Goal: Use online tool/utility: Use online tool/utility

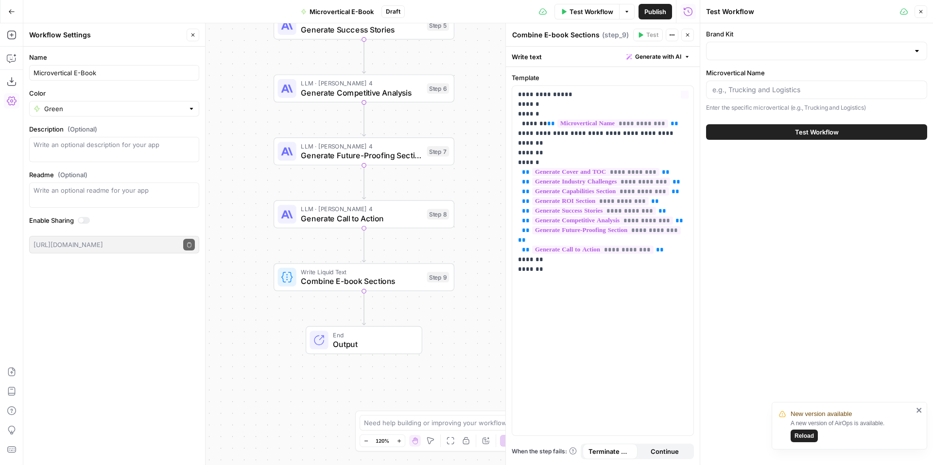
click at [747, 45] on div at bounding box center [816, 51] width 221 height 18
click at [761, 197] on div "Brand Kit Microvertical Name Enter the specific microvertical (e.g., Trucking a…" at bounding box center [816, 244] width 233 height 442
click at [18, 16] on button "Go Back" at bounding box center [11, 11] width 17 height 17
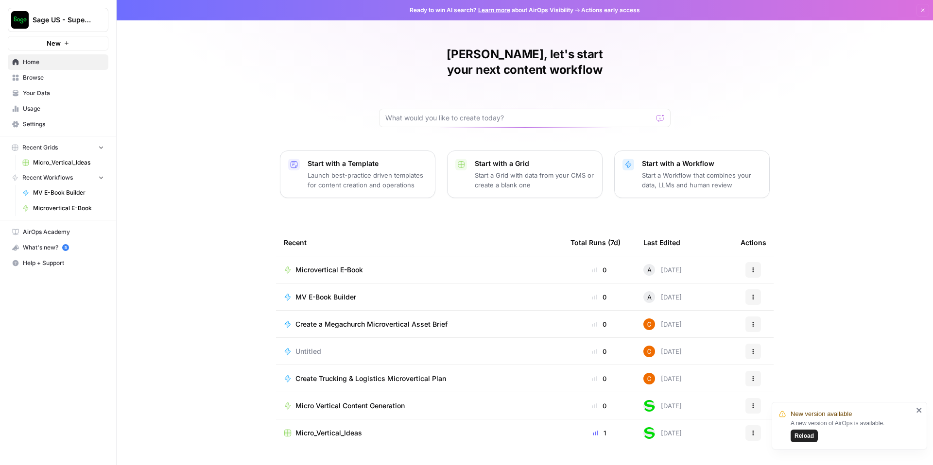
click at [36, 125] on span "Settings" at bounding box center [63, 124] width 81 height 9
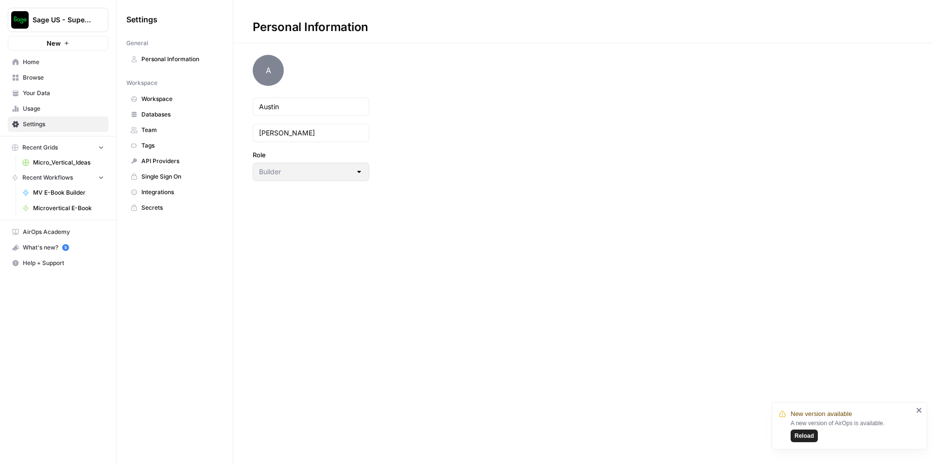
click at [156, 111] on span "Databases" at bounding box center [179, 114] width 77 height 9
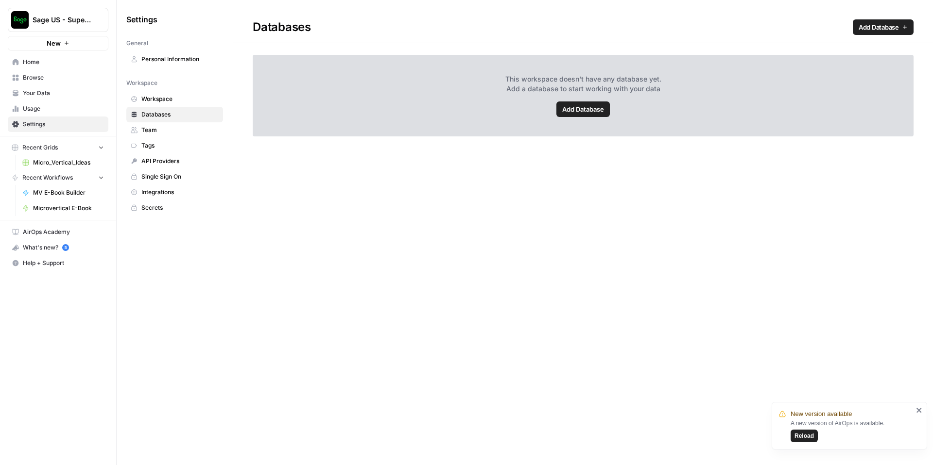
click at [52, 210] on span "Microvertical E-Book" at bounding box center [68, 208] width 71 height 9
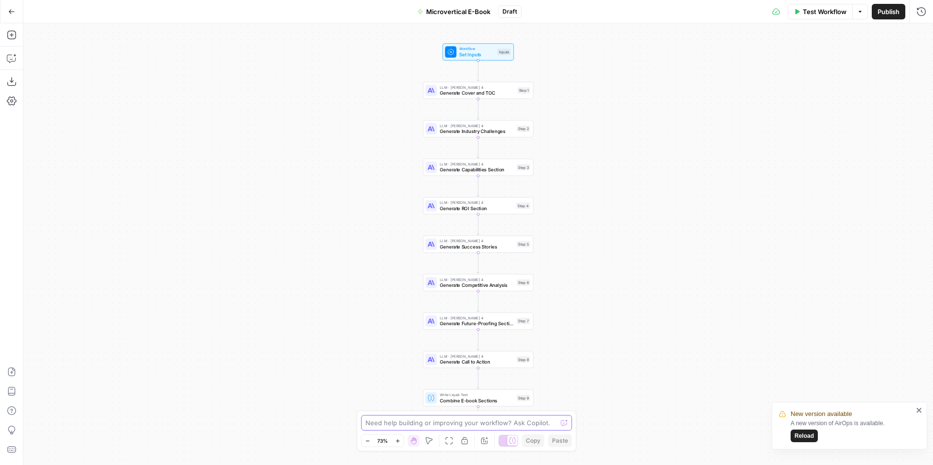
click at [398, 425] on textarea at bounding box center [460, 423] width 191 height 10
type textarea "Where do I add knowledge base?"
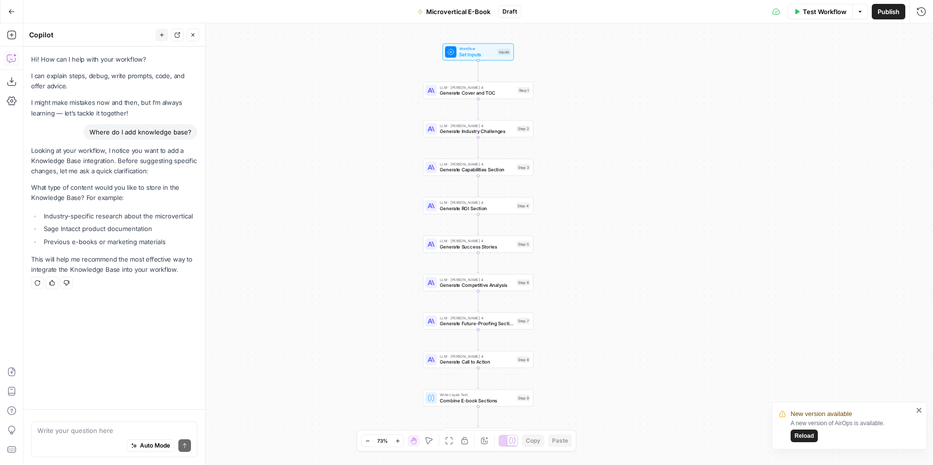
click at [93, 427] on textarea at bounding box center [114, 431] width 154 height 10
type textarea "All three items you mentioned."
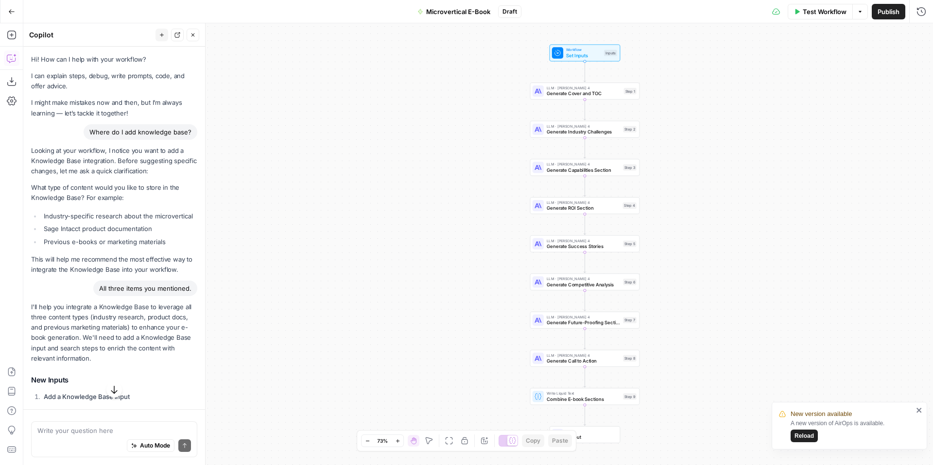
click at [859, 13] on icon "button" at bounding box center [860, 12] width 6 height 6
click at [819, 13] on span "Test Workflow" at bounding box center [825, 12] width 44 height 10
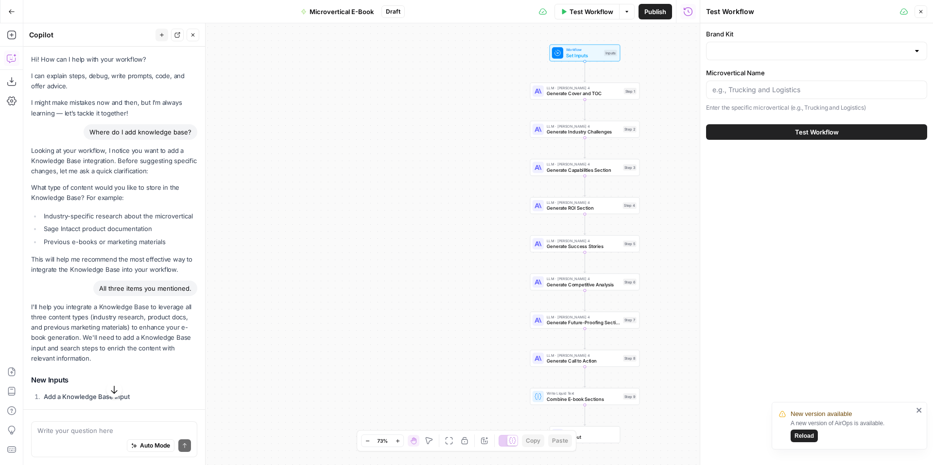
click at [758, 45] on div at bounding box center [816, 51] width 221 height 18
click at [676, 77] on div "Workflow Set Inputs Inputs LLM · [PERSON_NAME] 4 Generate Cover and TOC Step 1 …" at bounding box center [361, 244] width 676 height 442
click at [70, 448] on div "Auto Mode Send" at bounding box center [114, 446] width 154 height 21
click at [72, 436] on div "Auto Mode Send" at bounding box center [114, 446] width 154 height 21
type textarea "Where is the brand kit?"
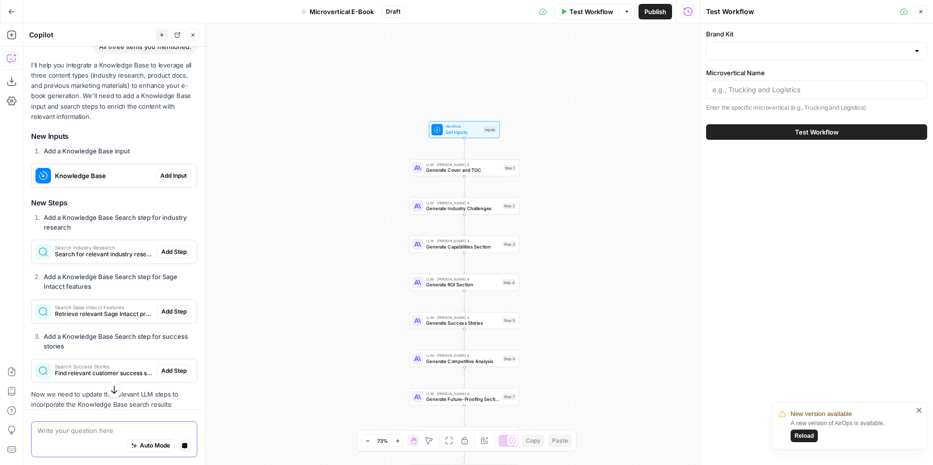
scroll to position [205, 0]
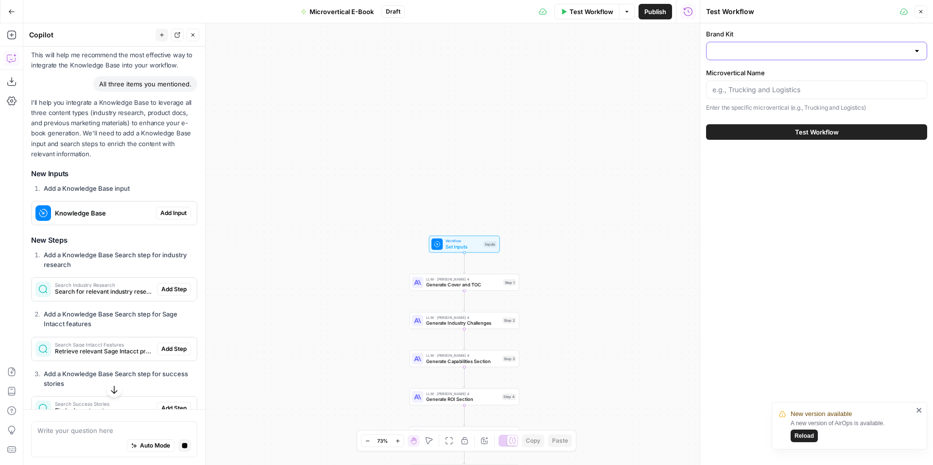
click at [773, 55] on input "Brand Kit" at bounding box center [810, 51] width 197 height 10
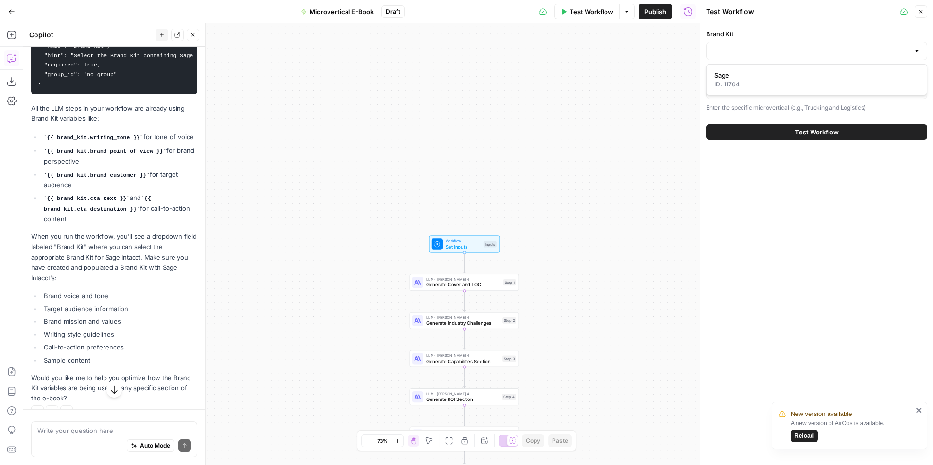
scroll to position [1077, 0]
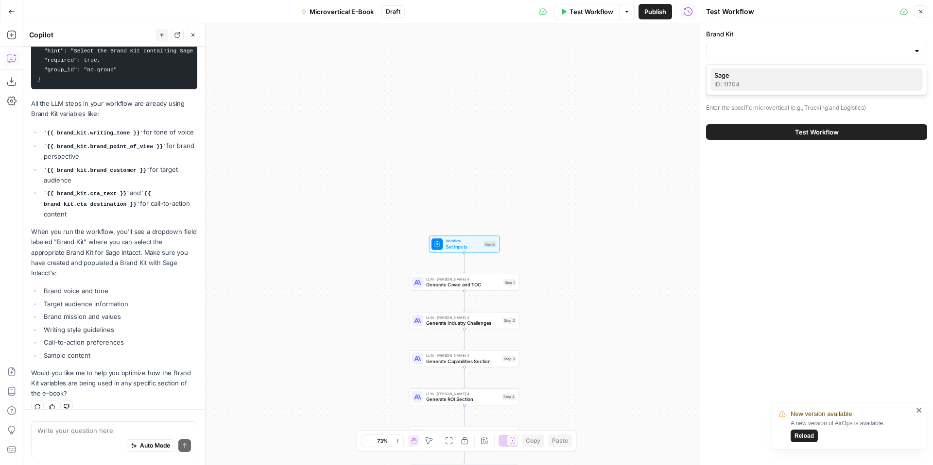
click at [772, 85] on div "ID: 11704" at bounding box center [816, 84] width 205 height 9
type input "Sage"
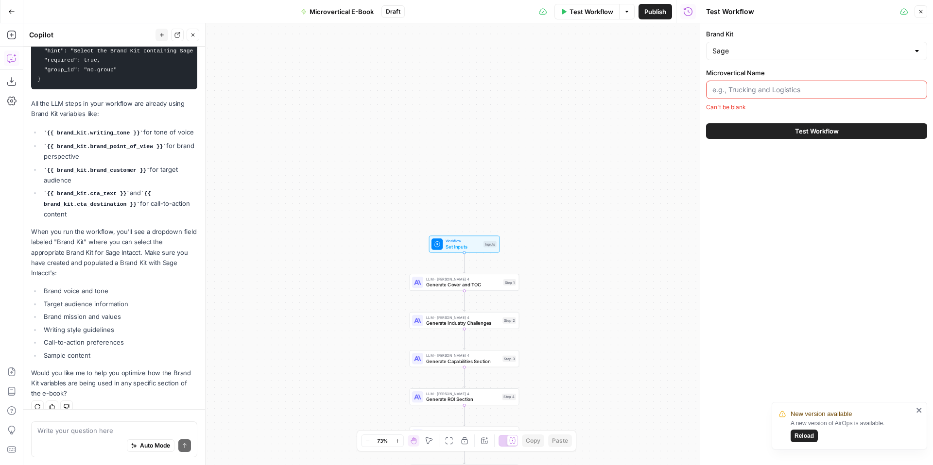
click at [760, 91] on input "Microvertical Name" at bounding box center [816, 90] width 208 height 10
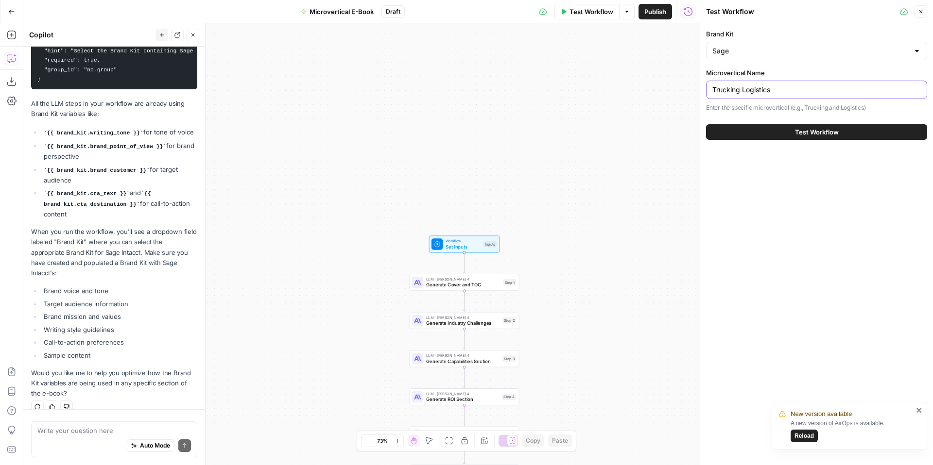
type input "Trucking Logistics"
click at [855, 52] on input "Brand Kit" at bounding box center [810, 51] width 197 height 10
type input "Sage"
click at [775, 189] on div "Brand Kit Sage Microvertical Name Trucking Logistics Enter the specific microve…" at bounding box center [816, 244] width 233 height 442
click at [817, 130] on span "Test Workflow" at bounding box center [817, 132] width 44 height 10
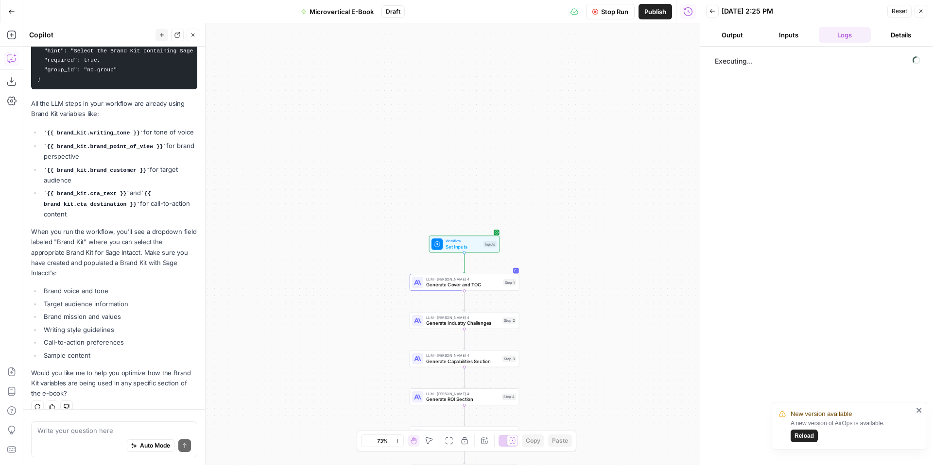
click at [922, 409] on icon "close" at bounding box center [919, 411] width 7 height 8
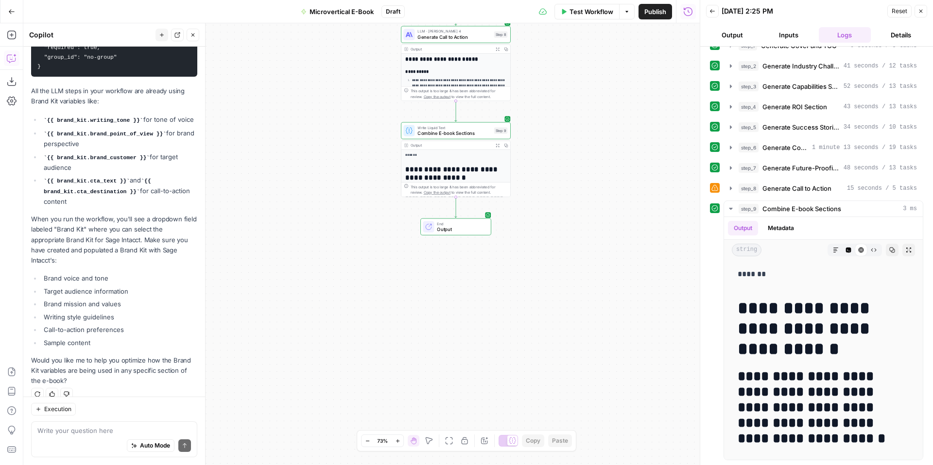
click at [710, 289] on div "**********" at bounding box center [816, 331] width 213 height 260
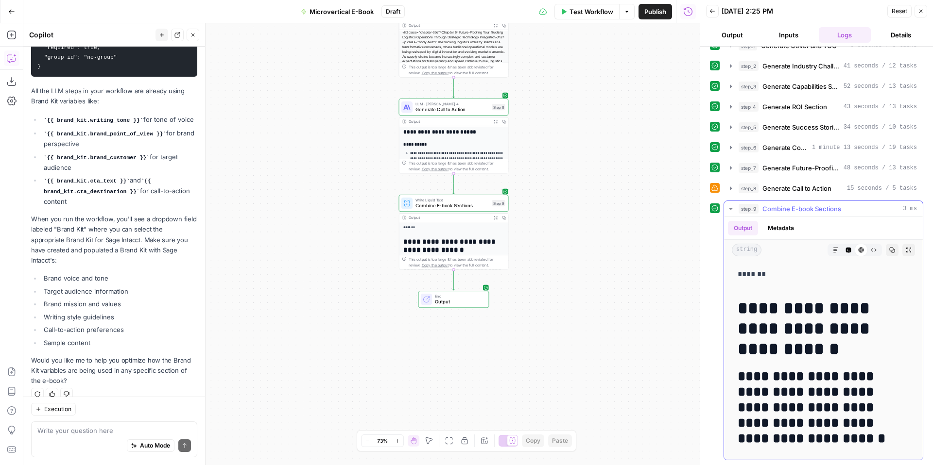
click at [731, 209] on icon "button" at bounding box center [730, 209] width 3 height 2
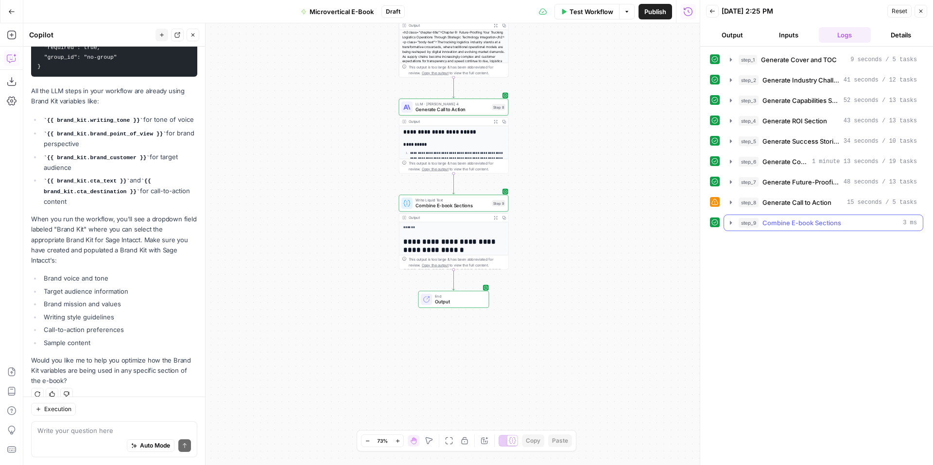
click at [731, 221] on icon "button" at bounding box center [731, 223] width 8 height 8
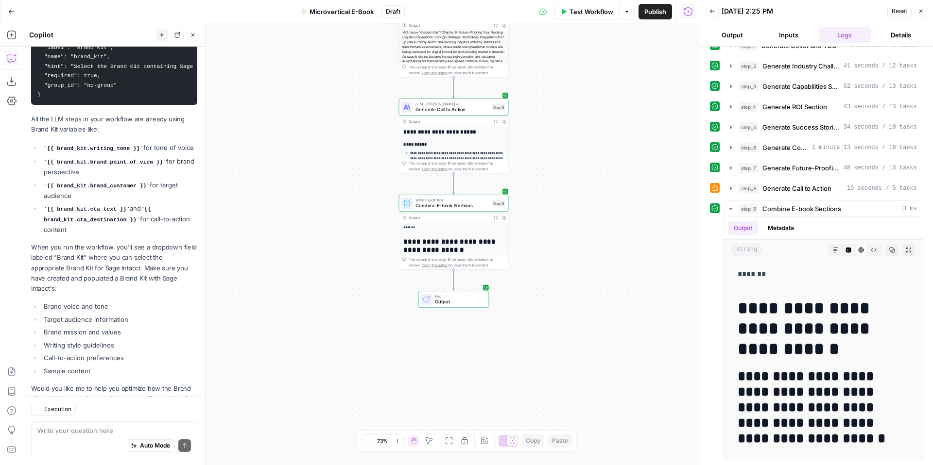
scroll to position [1090, 0]
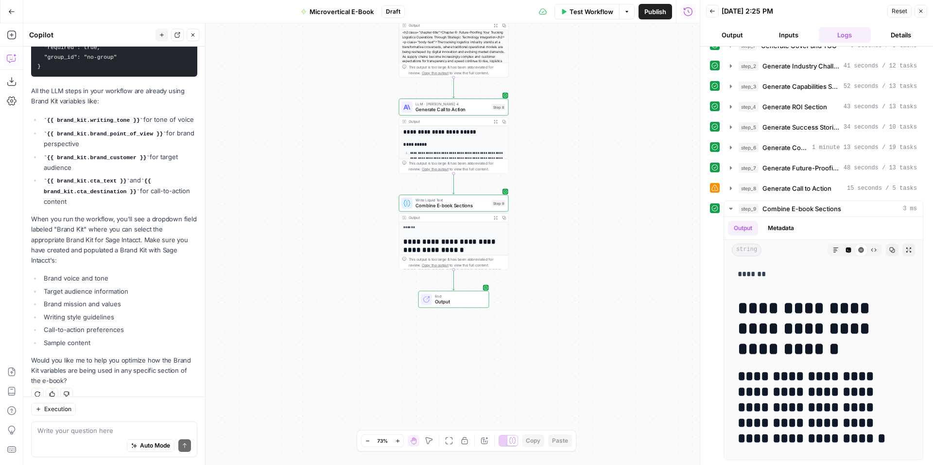
click at [103, 18] on div "Go Back Microvertical E-Book Draft Test Workflow Options Publish Run History" at bounding box center [350, 11] width 700 height 23
